Goal: Task Accomplishment & Management: Use online tool/utility

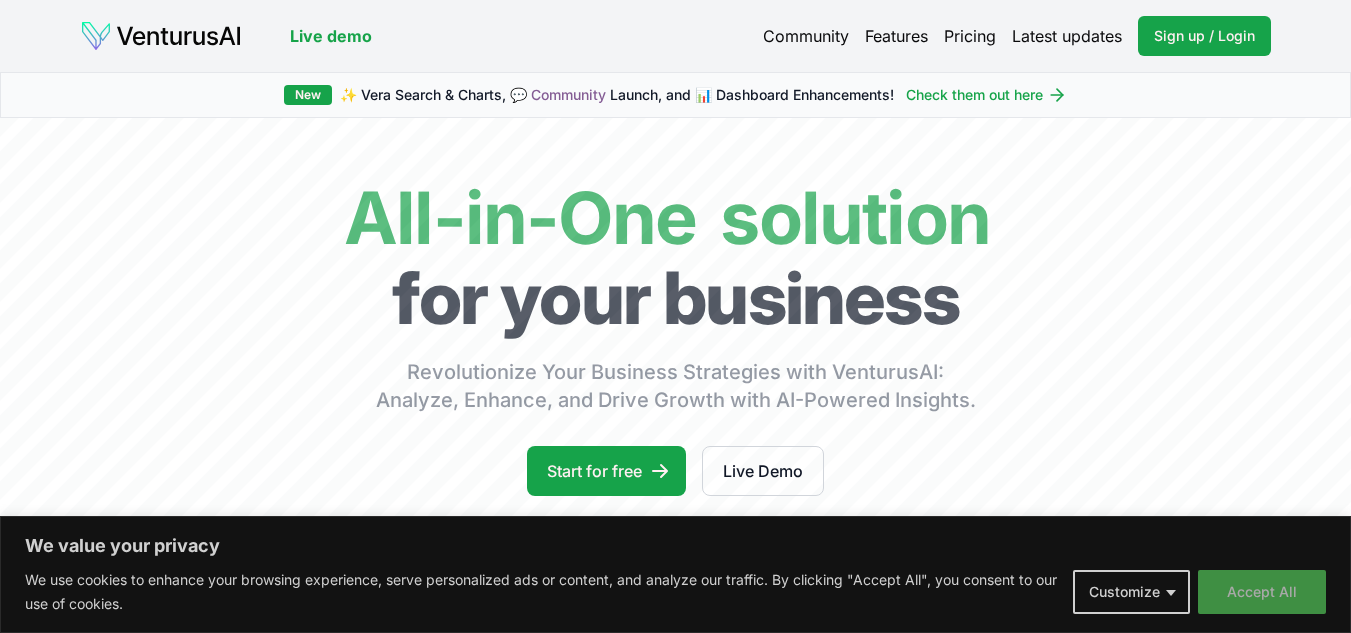
click at [1273, 594] on button "Accept All" at bounding box center [1262, 592] width 128 height 44
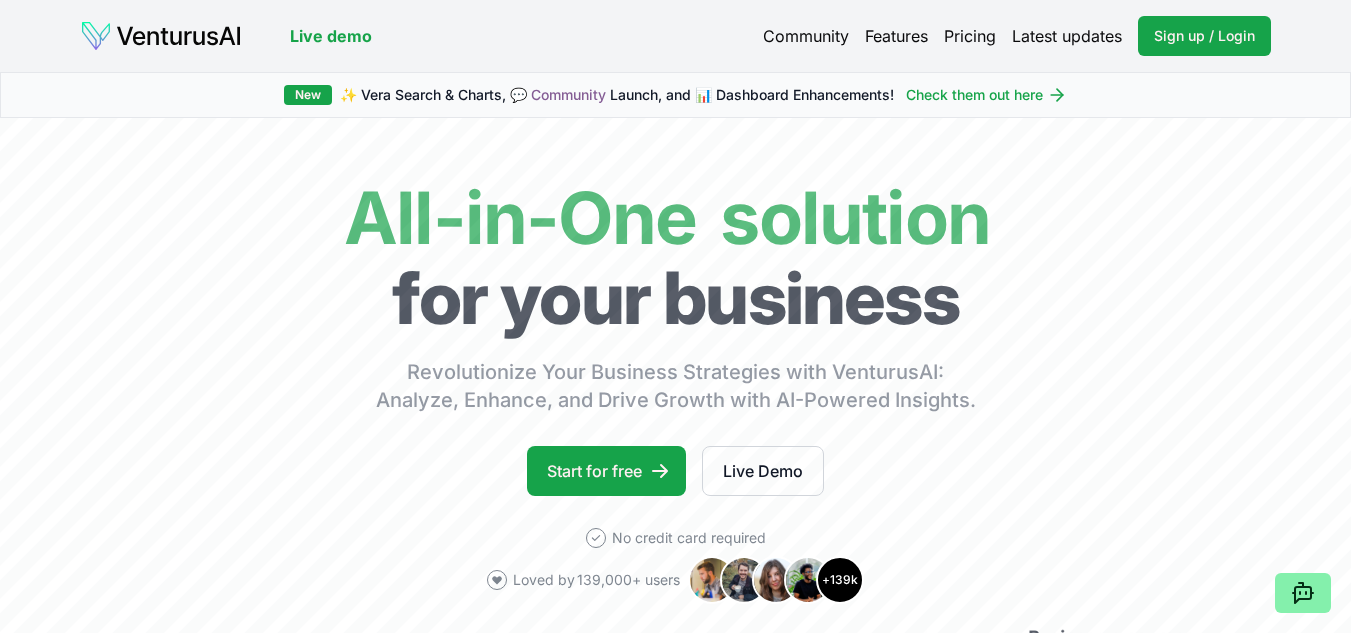
drag, startPoint x: 1273, startPoint y: 594, endPoint x: 1009, endPoint y: 111, distance: 550.3
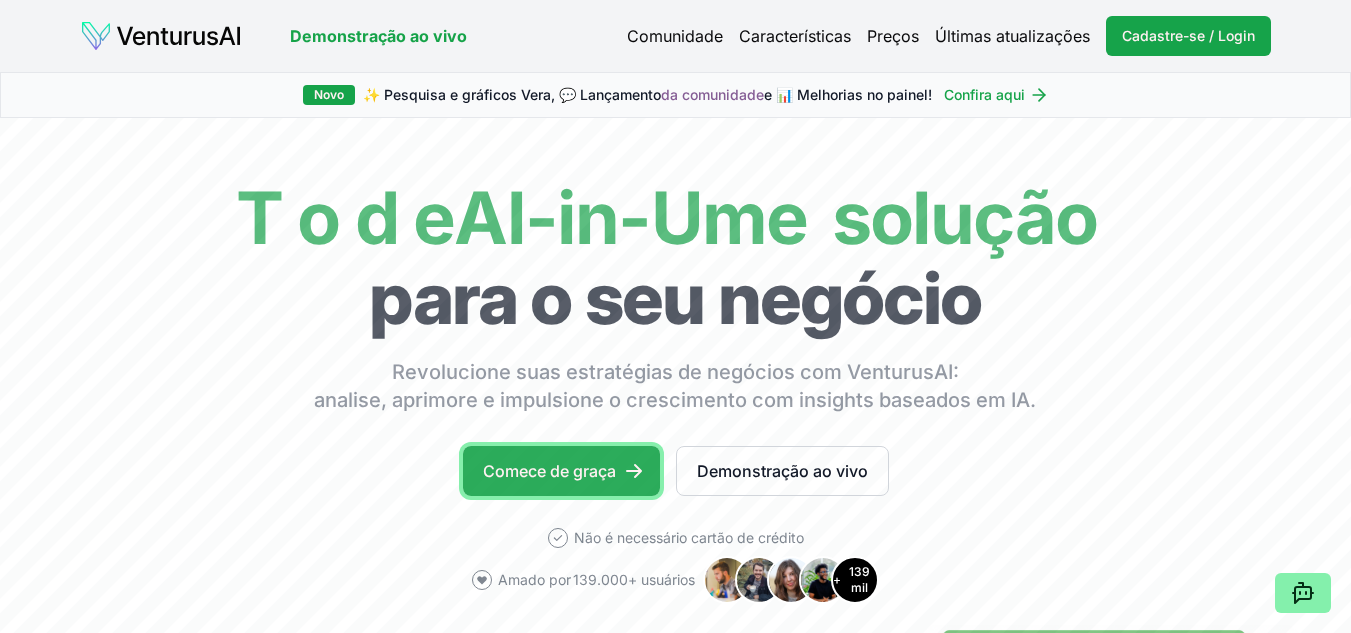
click at [613, 476] on font "Comece de graça" at bounding box center [549, 471] width 133 height 20
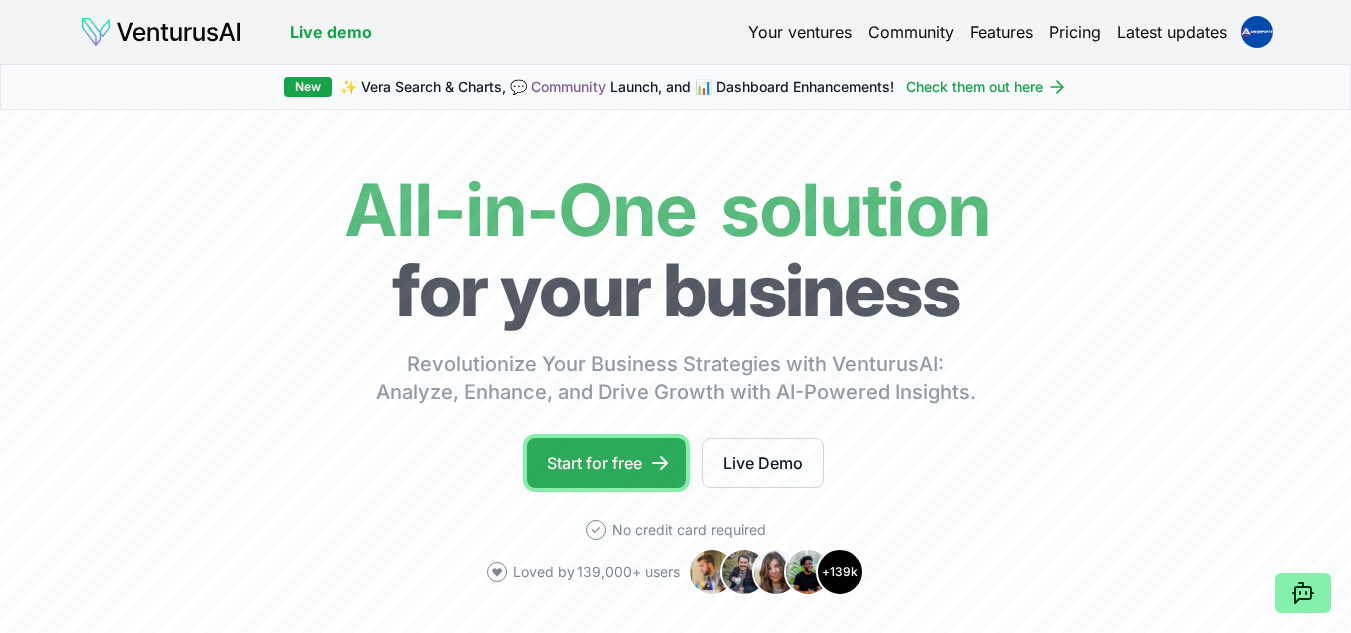
click at [640, 455] on link "Start for free" at bounding box center [606, 463] width 159 height 50
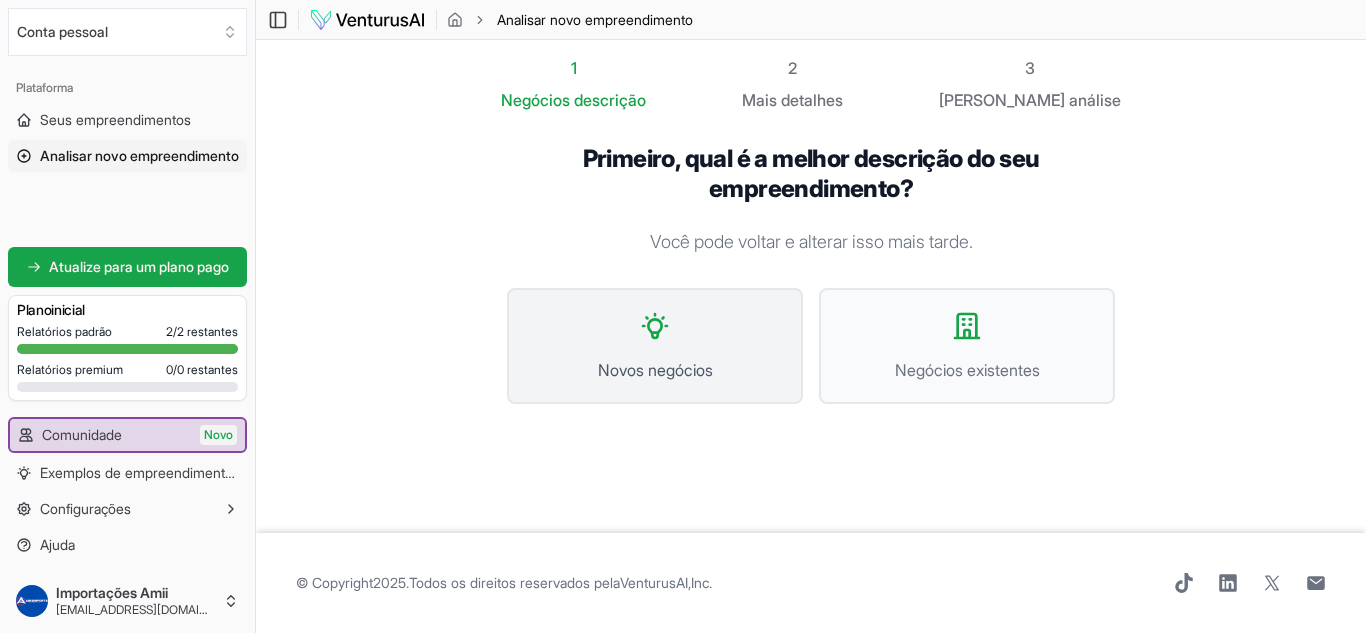
click at [691, 365] on font "Novos negócios" at bounding box center [655, 370] width 115 height 20
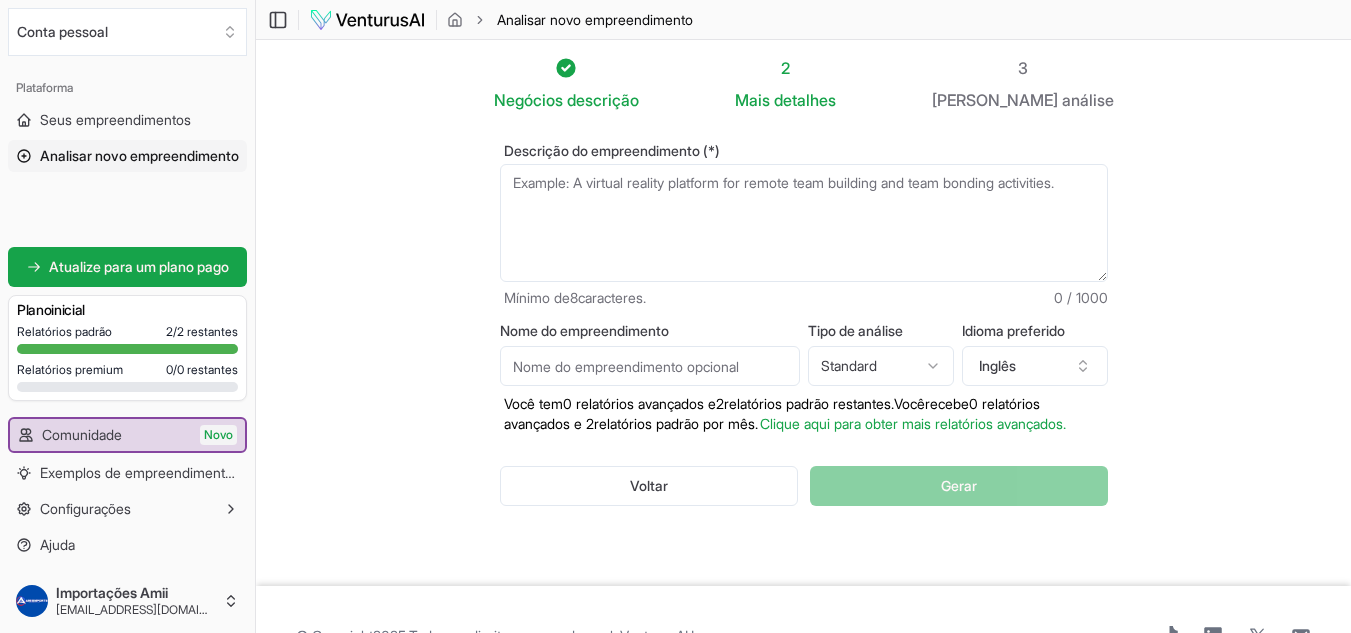
click at [733, 198] on textarea "Descrição do empreendimento (*)" at bounding box center [804, 223] width 608 height 118
paste textarea "Eu quero que você me ajude a lançar uma empresa. Primeiro, pesquise as 100 maio…"
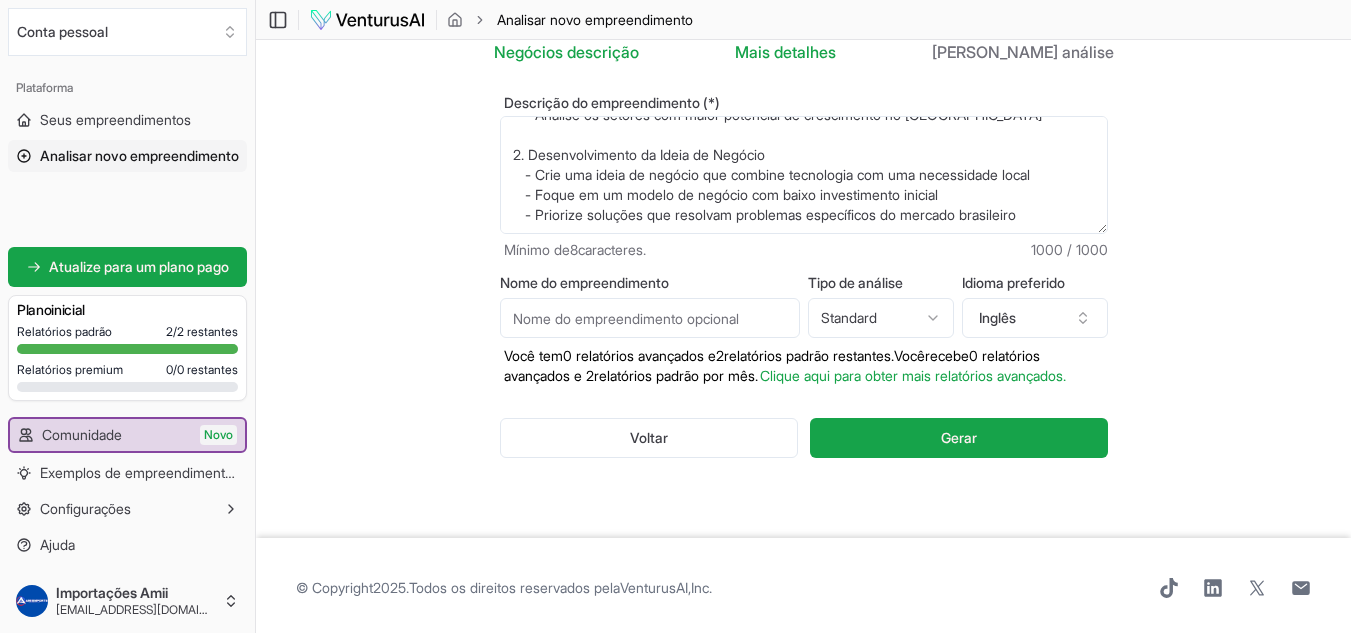
scroll to position [73, 0]
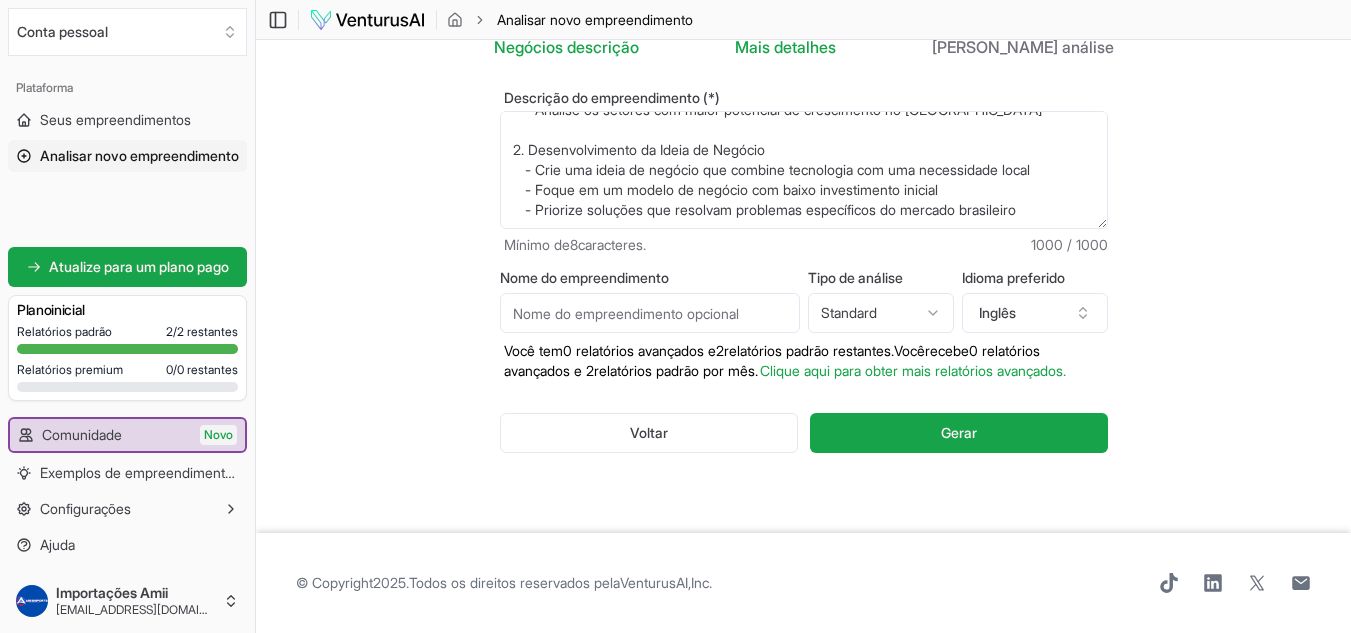
type textarea "Eu quero que você me ajude a lançar uma empresa. Primeiro, pesquise as 100 maio…"
click at [903, 277] on html "Valorizamos sua privacidade Utilizamos cookies para aprimorar sua experiência d…" at bounding box center [675, 263] width 1351 height 633
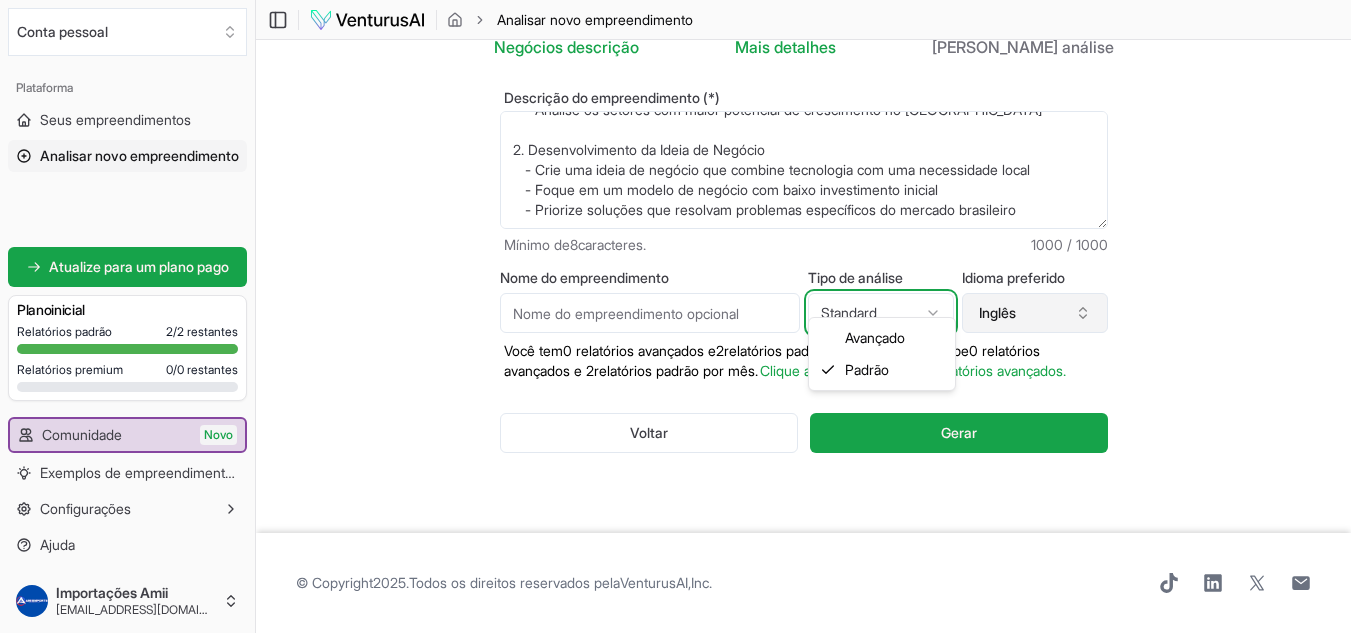
click at [1012, 284] on html "Valorizamos sua privacidade Utilizamos cookies para aprimorar sua experiência d…" at bounding box center [675, 263] width 1351 height 633
click at [1012, 304] on font "Inglês" at bounding box center [997, 312] width 37 height 17
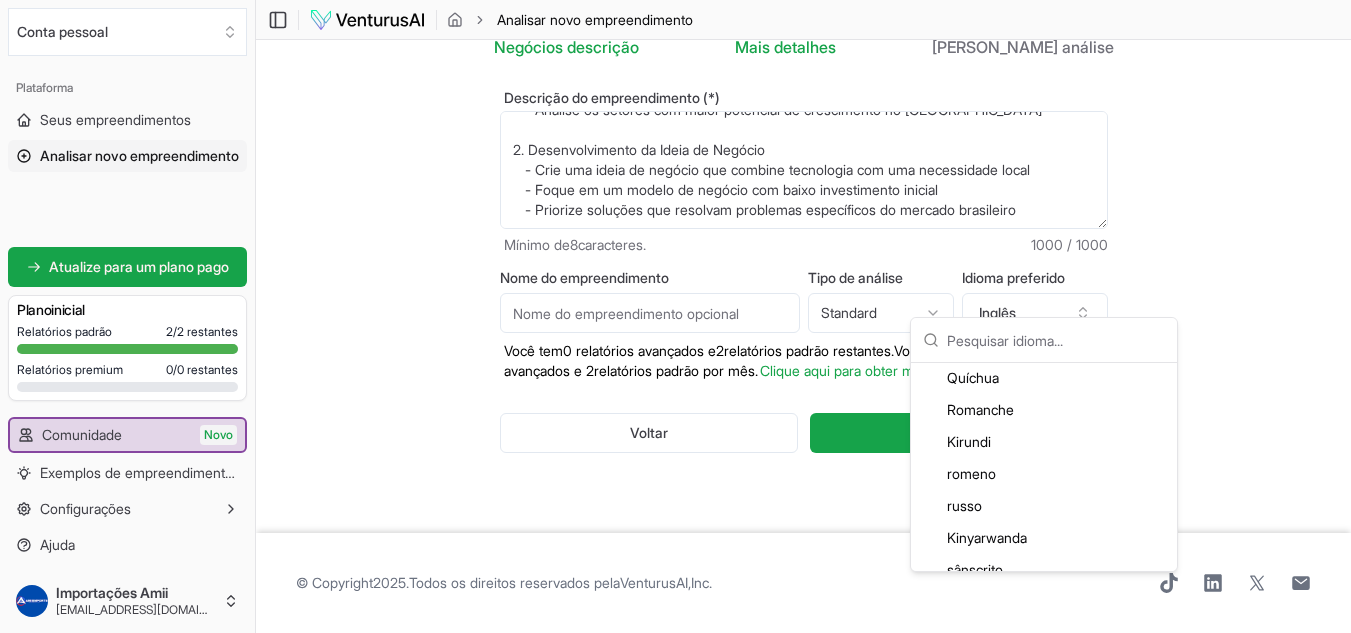
scroll to position [4099, 0]
click at [1027, 414] on div "Português" at bounding box center [1044, 411] width 258 height 32
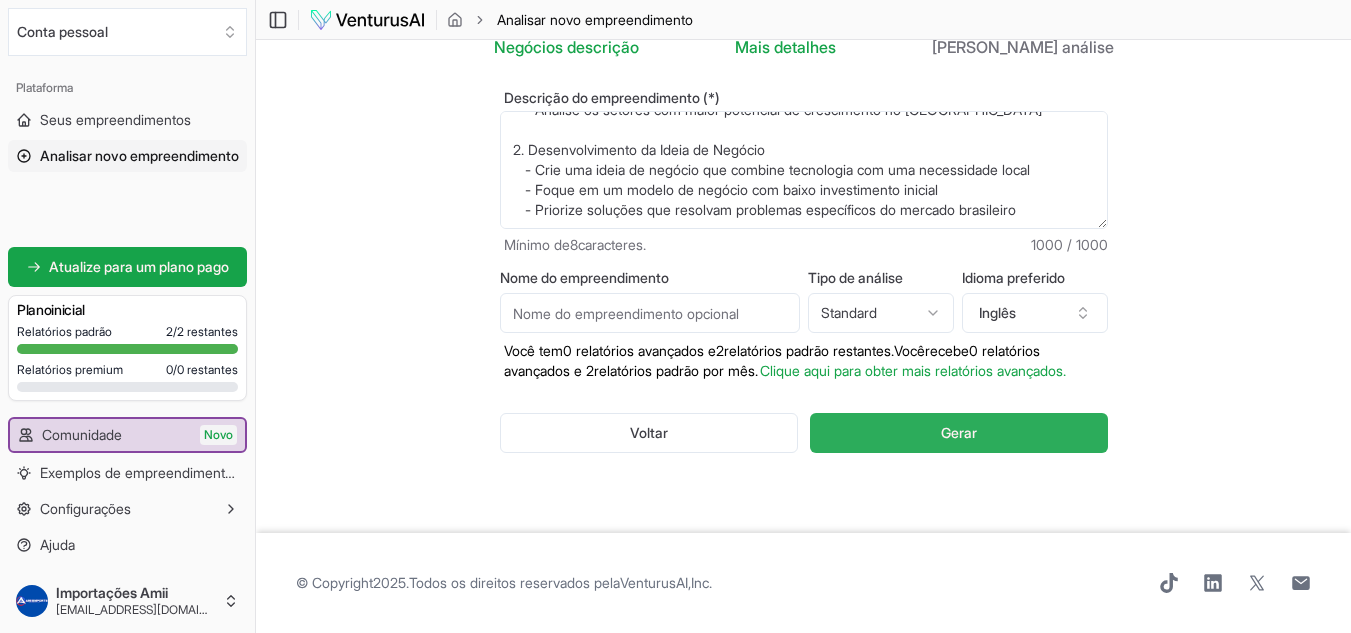
click at [1017, 429] on button "Gerar" at bounding box center [958, 433] width 297 height 40
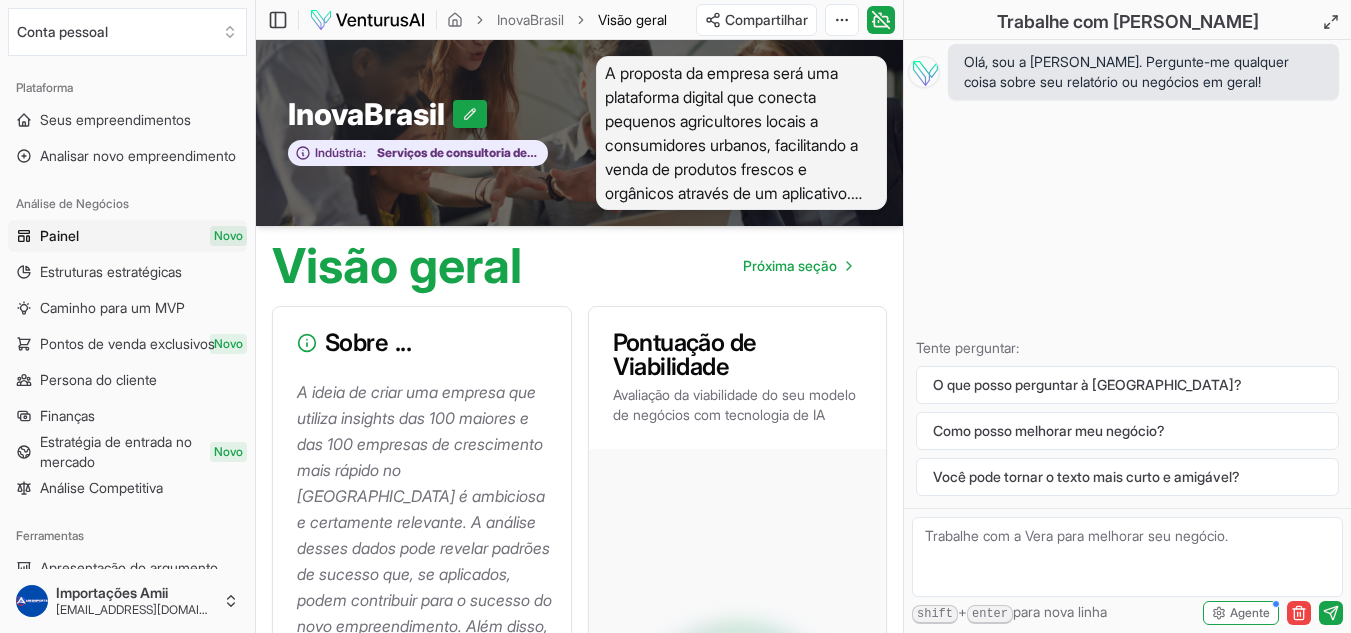
click at [1120, 131] on div "Olá, sou a Vera. Pergunte-me qualquer coisa sobre seu relatório ou negócios em …" at bounding box center [1127, 274] width 447 height 468
click at [1120, 132] on div "Olá, sou a Vera. Pergunte-me qualquer coisa sobre seu relatório ou negócios em …" at bounding box center [1127, 274] width 447 height 468
click at [1056, 531] on textarea at bounding box center [1127, 557] width 431 height 80
drag, startPoint x: 1056, startPoint y: 531, endPoint x: 819, endPoint y: 264, distance: 356.9
click at [819, 264] on font "Próxima seção" at bounding box center [790, 265] width 94 height 17
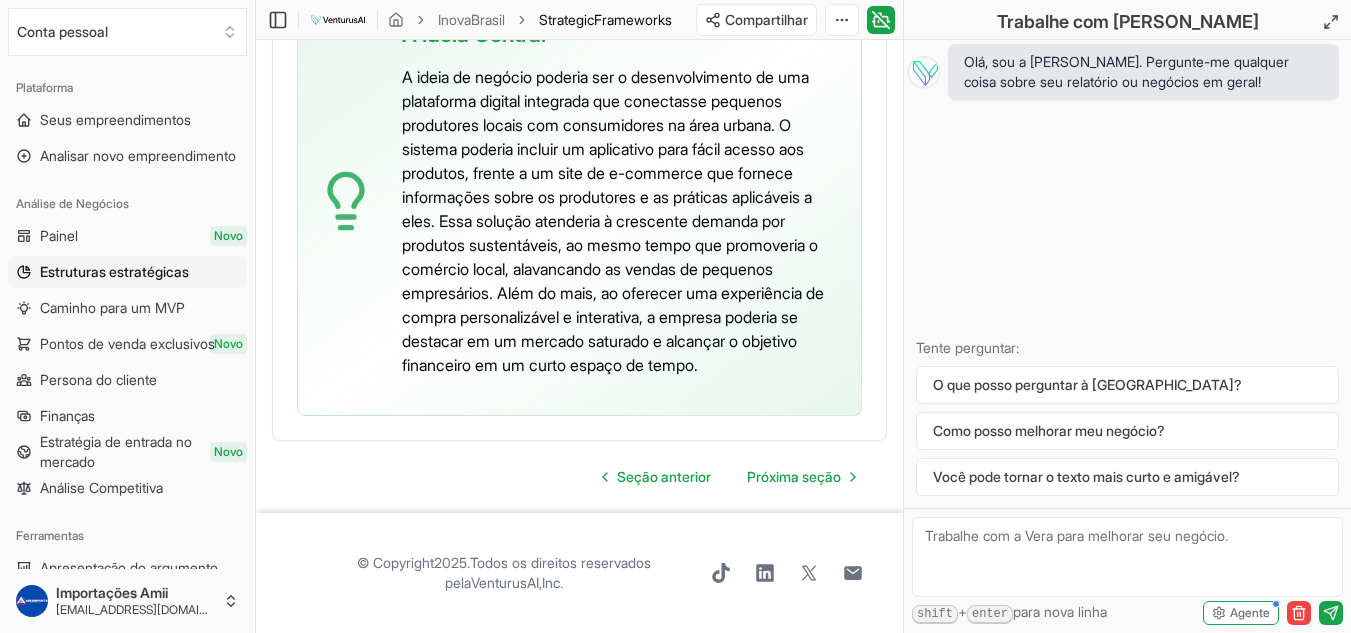
scroll to position [5879, 0]
click at [832, 484] on font "Próxima seção" at bounding box center [794, 476] width 94 height 17
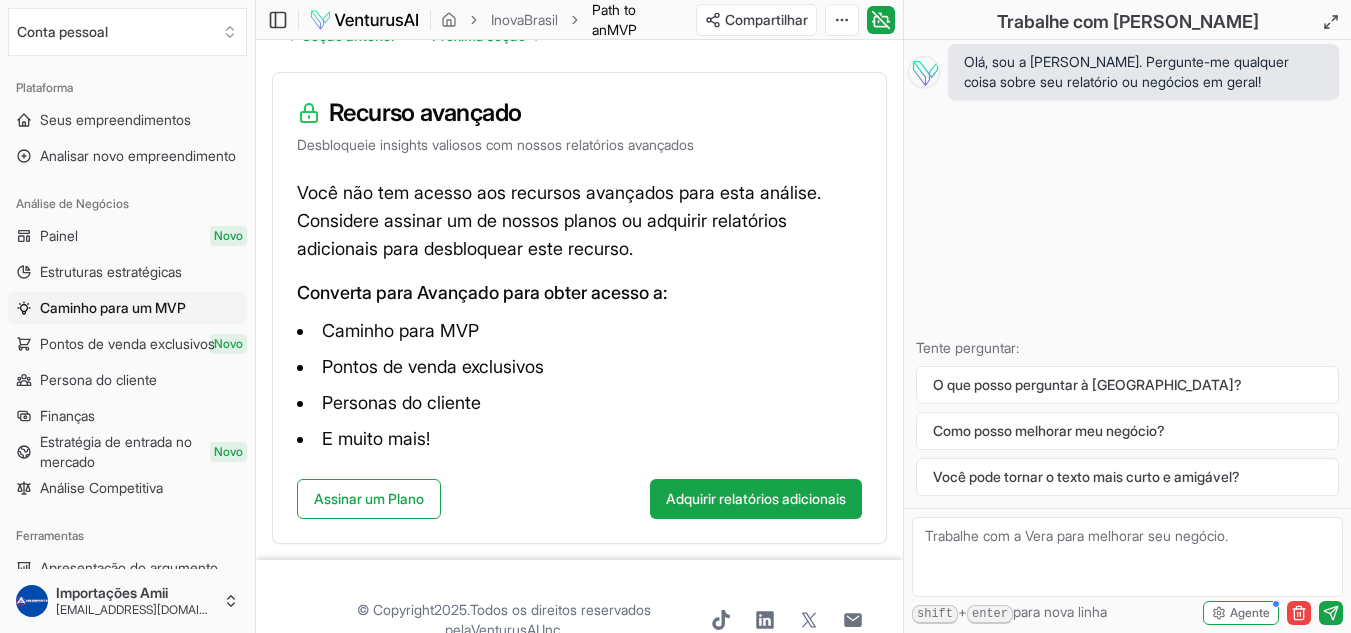
scroll to position [300, 0]
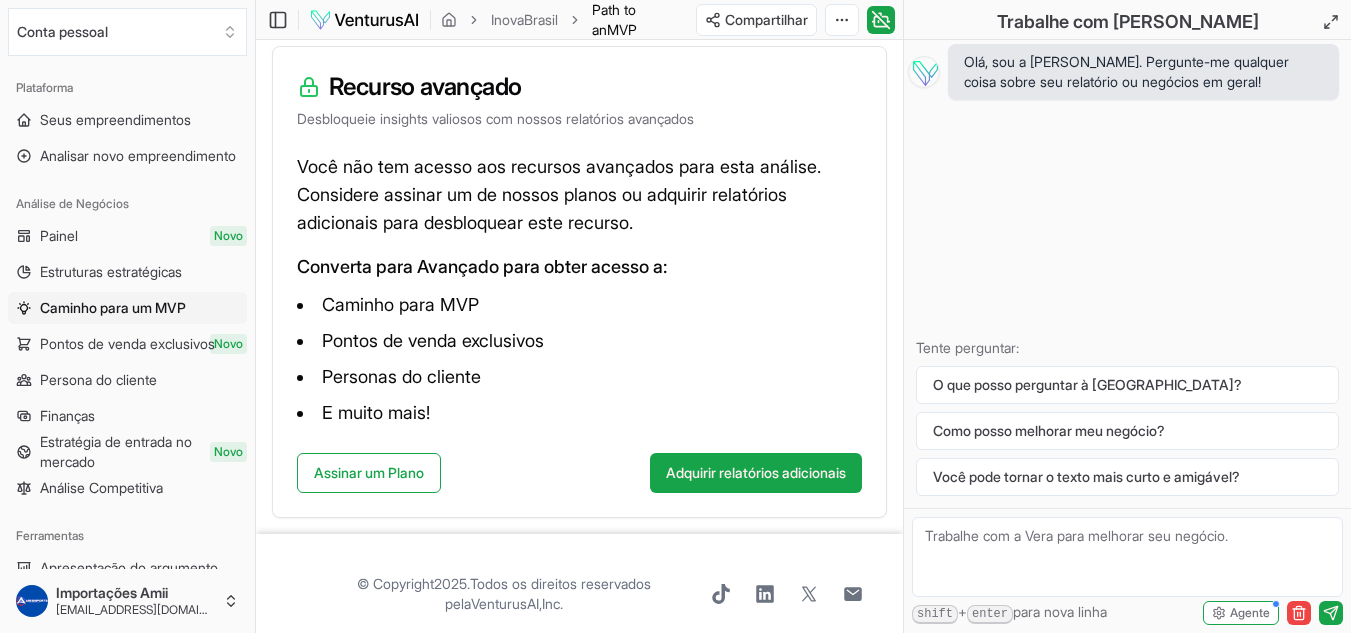
click at [1128, 542] on textarea at bounding box center [1127, 557] width 431 height 80
paste textarea "Eu quero que você me ajude a lançar uma empresa. Primeiro, pesquise as 100 maio…"
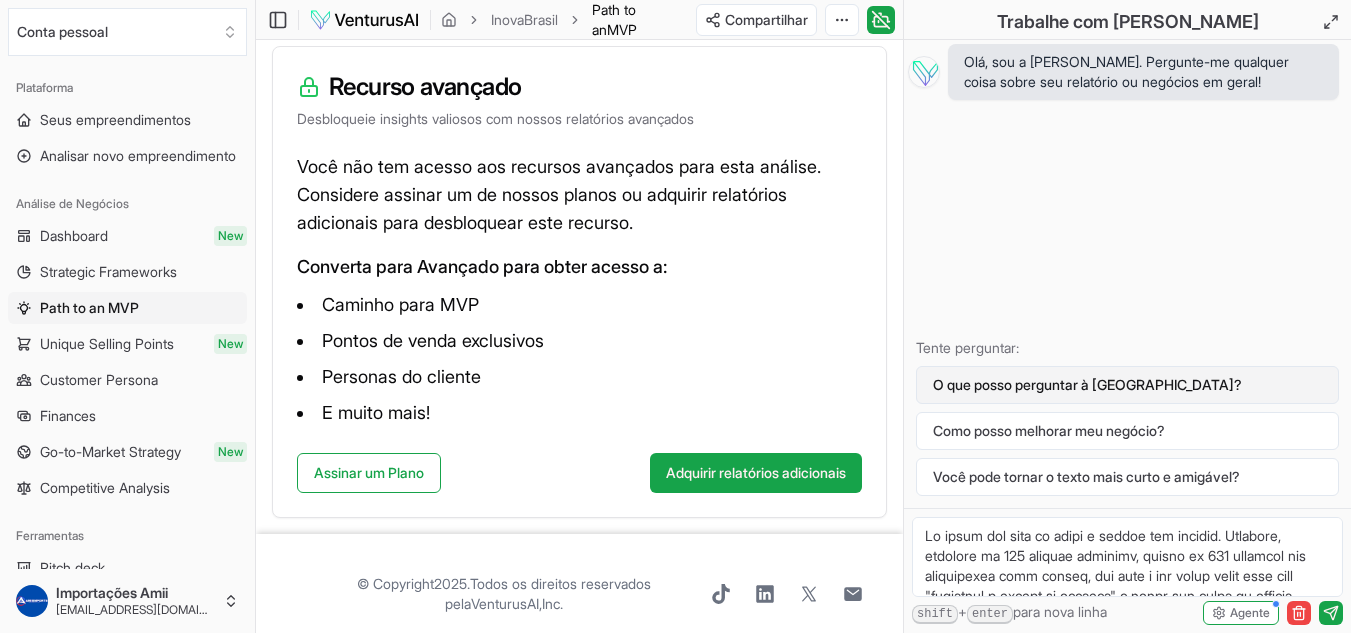
scroll to position [1128, 0]
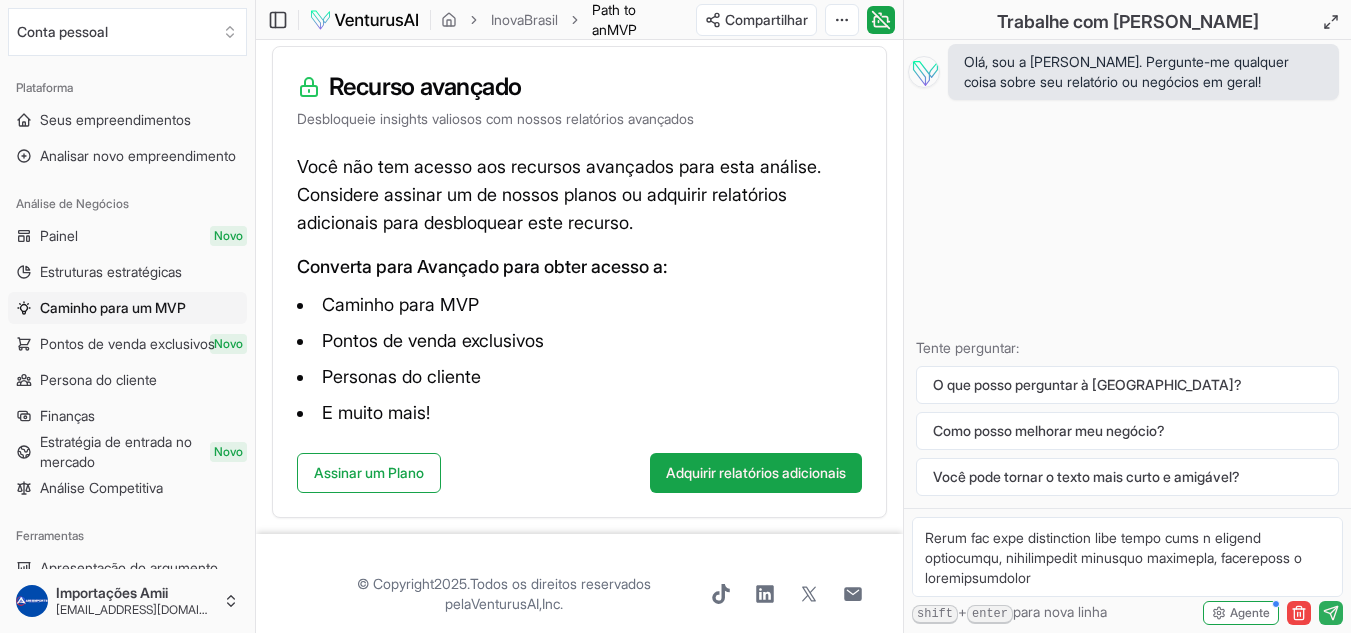
type textarea "Eu quero que você me ajude a lançar uma empresa. Primeiro, pesquise as 100 maio…"
click at [1336, 608] on icon "submit" at bounding box center [1333, 609] width 7 height 7
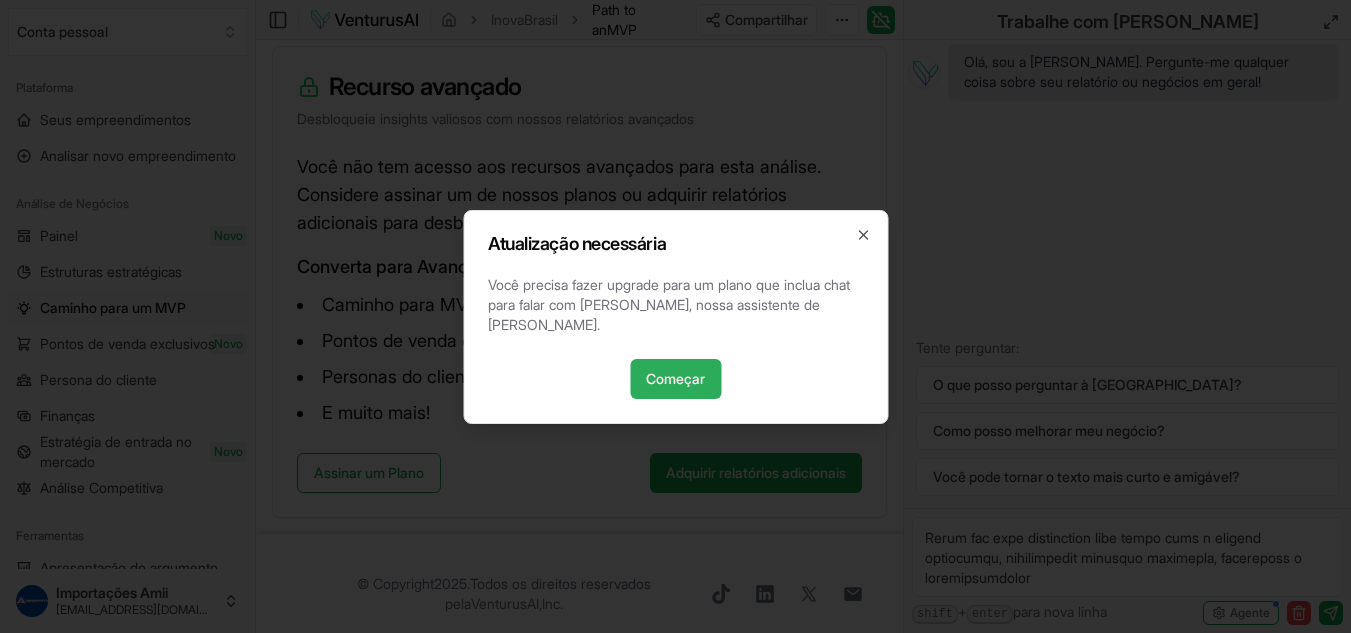
click at [656, 374] on font "Começar" at bounding box center [675, 378] width 59 height 17
